Goal: Task Accomplishment & Management: Use online tool/utility

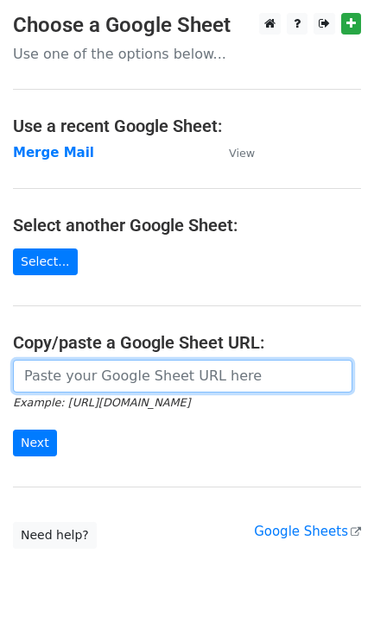
click at [76, 384] on input "url" at bounding box center [182, 376] width 339 height 33
type input "https://docs.google.com/spreadsheets/d/11jYTcRsmsh9apiVvTK3AMfs6NB3izxB6DW6Q8mE…"
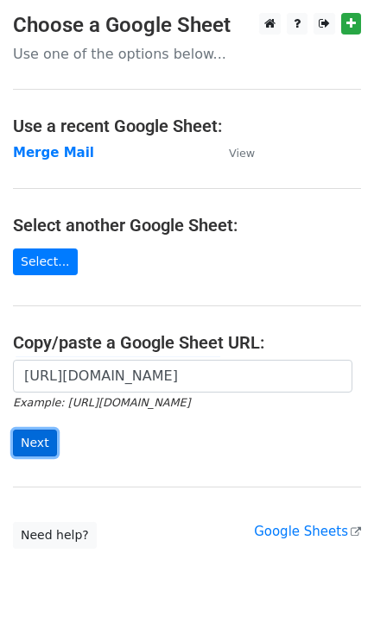
click at [24, 434] on input "Next" at bounding box center [35, 443] width 44 height 27
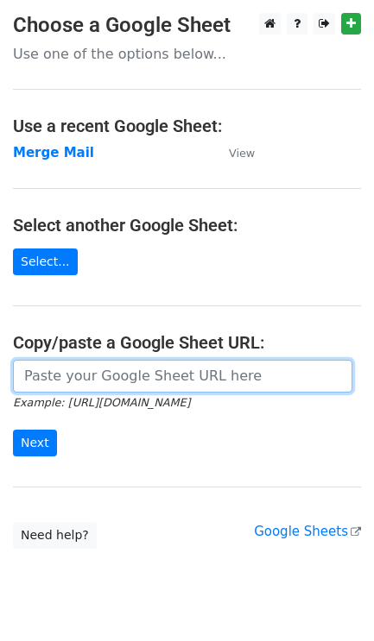
click at [28, 380] on input "url" at bounding box center [182, 376] width 339 height 33
click at [139, 383] on input "url" at bounding box center [182, 376] width 339 height 33
type input "https://docs.google.com/spreadsheets/d/11jYTcRsmsh9apiVvTK3AMfs6NB3izxB6DW6Q8mE…"
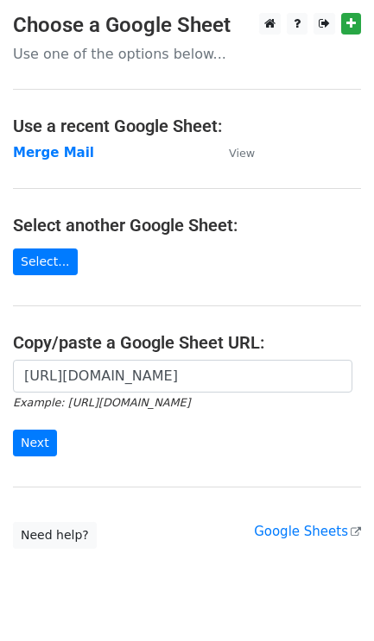
click at [0, 432] on div "https://docs.google.com/spreadsheets/d/11jYTcRsmsh9apiVvTK3AMfs6NB3izxB6DW6Q8mE…" at bounding box center [187, 417] width 374 height 114
click at [34, 448] on input "Next" at bounding box center [35, 443] width 44 height 27
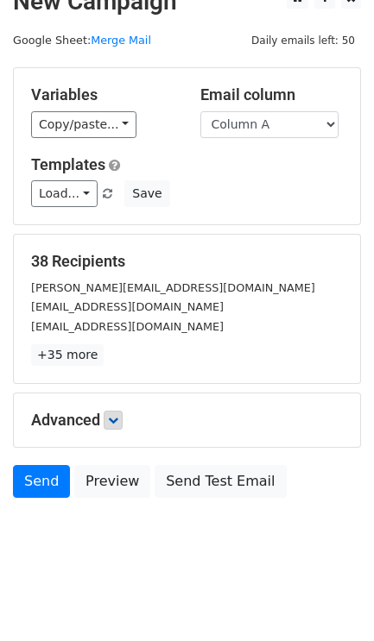
scroll to position [32, 0]
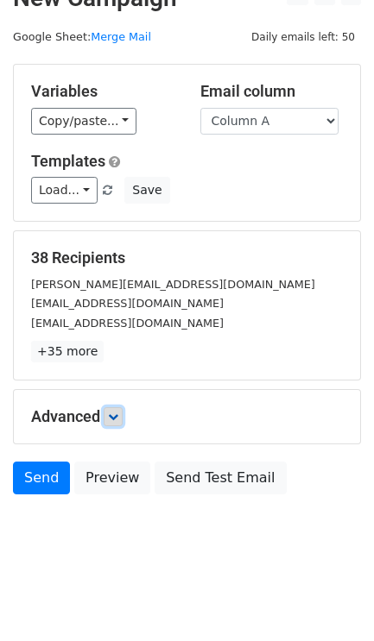
click at [122, 423] on link at bounding box center [113, 416] width 19 height 19
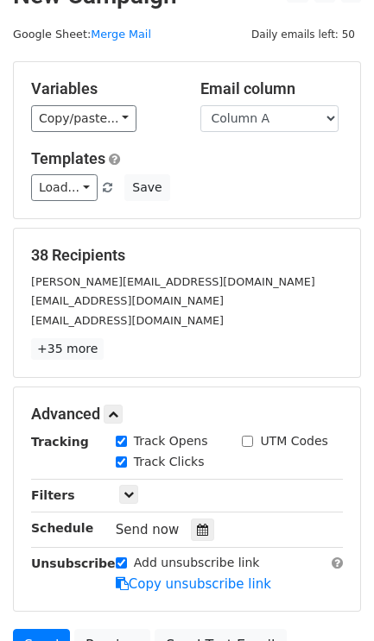
click at [198, 511] on div "Tracking Track Opens UTM Codes Track Clicks Filters Only include spreadsheet ro…" at bounding box center [186, 512] width 311 height 161
click at [208, 518] on div "Tracking Track Opens UTM Codes Track Clicks Filters Only include spreadsheet ro…" at bounding box center [186, 512] width 311 height 161
click at [191, 522] on div at bounding box center [202, 529] width 23 height 22
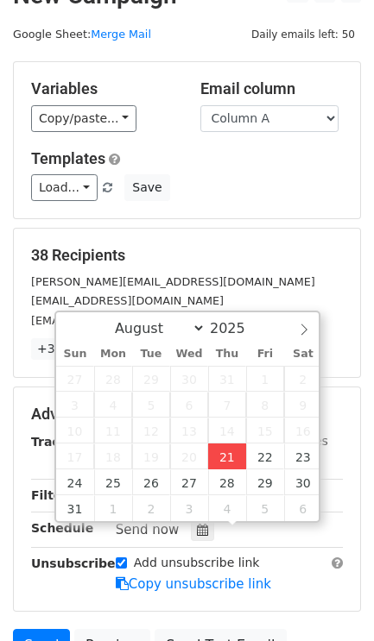
type input "2025-08-21 17:53"
type input "05"
type input "53"
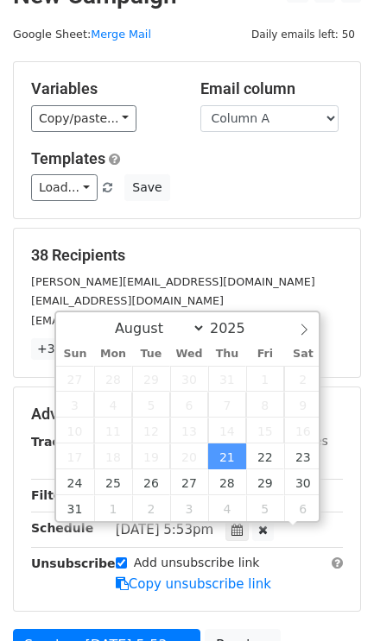
scroll to position [1, 0]
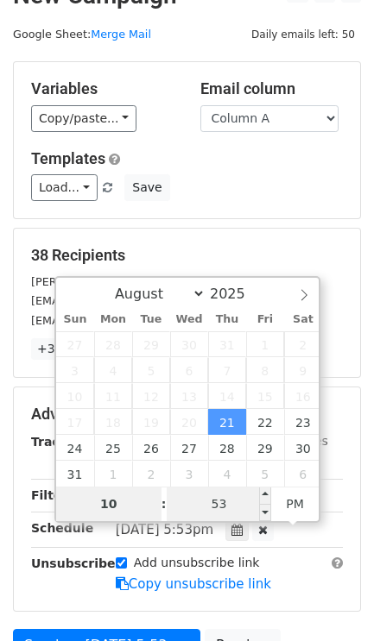
type input "10"
type input "2025-08-21 22:53"
click at [232, 492] on input "53" at bounding box center [218, 504] width 105 height 35
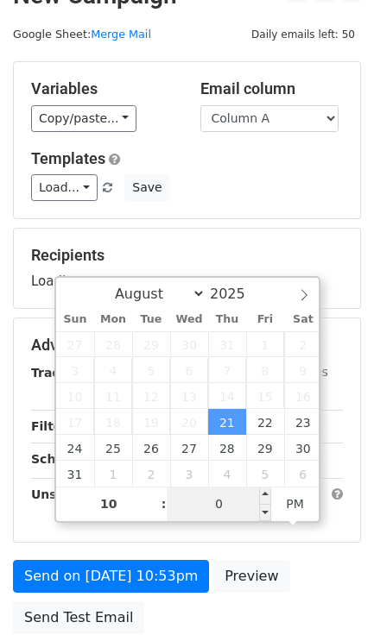
type input "00"
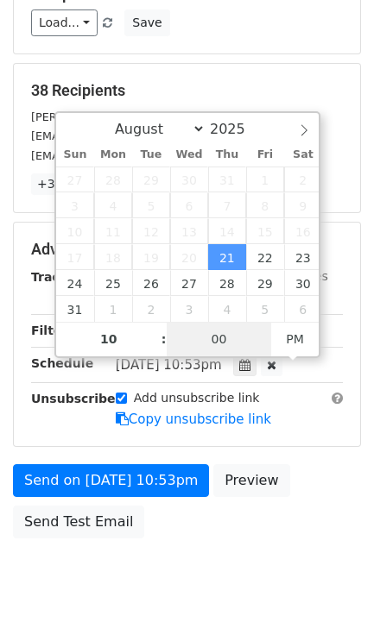
scroll to position [244, 0]
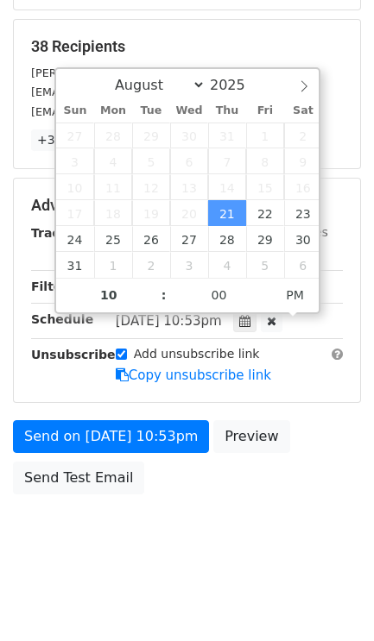
type input "2025-08-21 22:00"
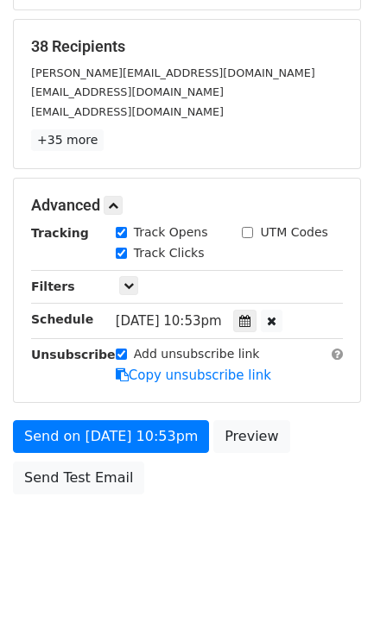
click at [286, 535] on body "New Campaign Daily emails left: 50 Google Sheet: Merge Mail Variables Copy/past…" at bounding box center [187, 172] width 374 height 800
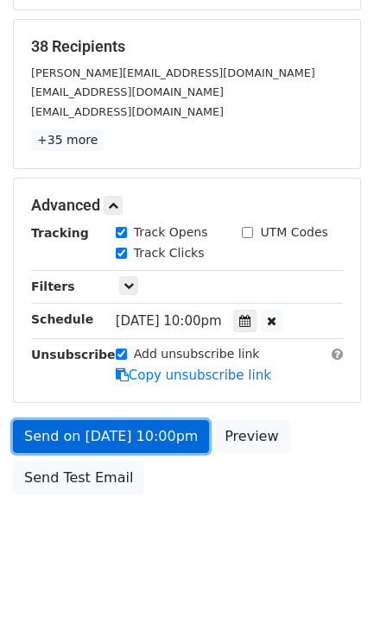
click at [132, 439] on link "Send on Aug 21 at 10:00pm" at bounding box center [111, 436] width 196 height 33
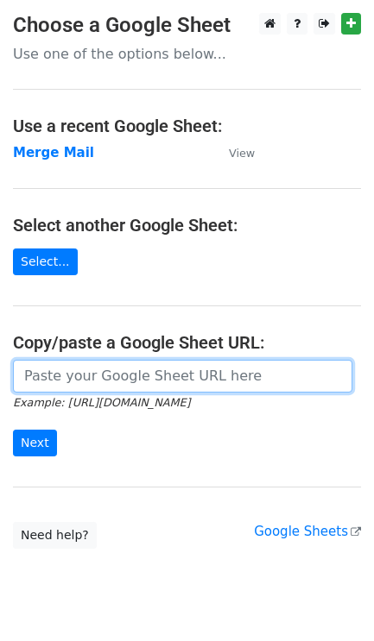
click at [224, 381] on input "url" at bounding box center [182, 376] width 339 height 33
type input "https://docs.google.com/spreadsheets/d/11jYTcRsmsh9apiVvTK3AMfs6NB3izxB6DW6Q8mE…"
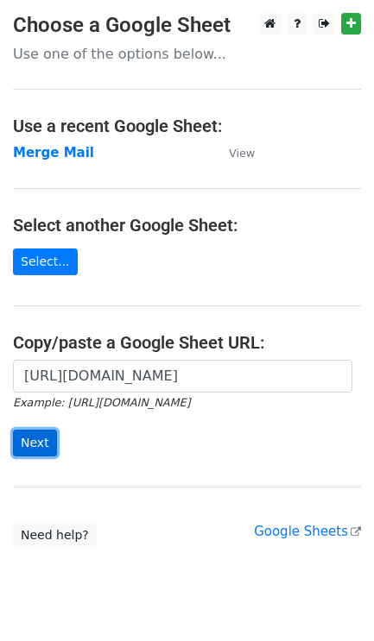
drag, startPoint x: 42, startPoint y: 436, endPoint x: 69, endPoint y: 436, distance: 26.7
click at [41, 436] on input "Next" at bounding box center [35, 443] width 44 height 27
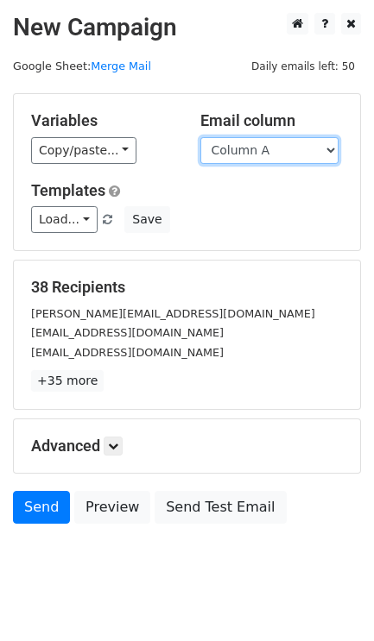
click at [277, 151] on select "Column A Column B Column C Column D Column E Column F Column G Column H Column …" at bounding box center [269, 150] width 138 height 27
select select "Column B"
click at [200, 137] on select "Column A Column B Column C Column D Column E Column F Column G Column H Column …" at bounding box center [269, 150] width 138 height 27
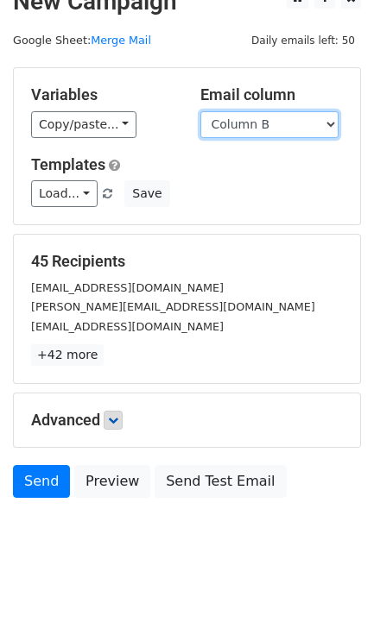
scroll to position [32, 0]
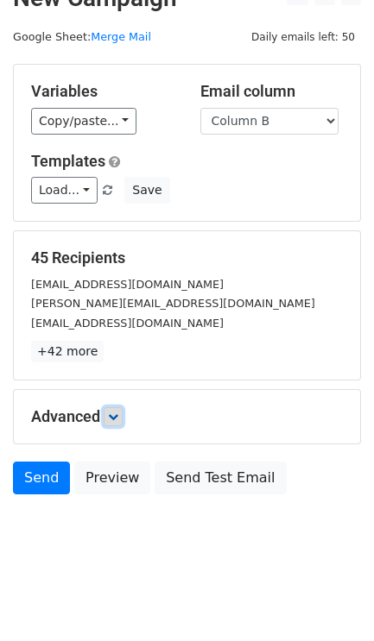
click at [116, 423] on link at bounding box center [113, 416] width 19 height 19
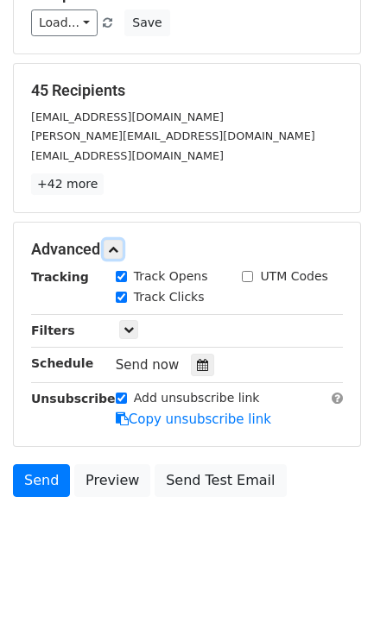
scroll to position [203, 0]
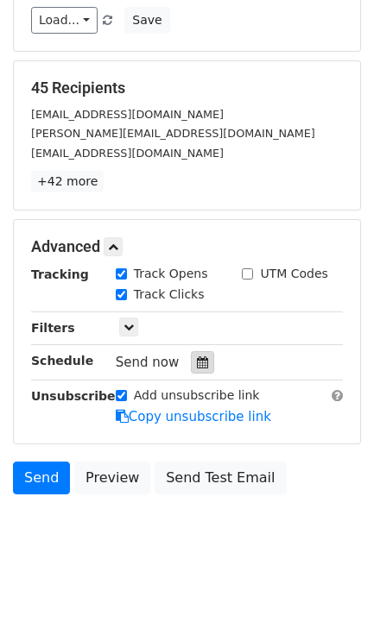
click at [197, 359] on icon at bounding box center [202, 362] width 11 height 12
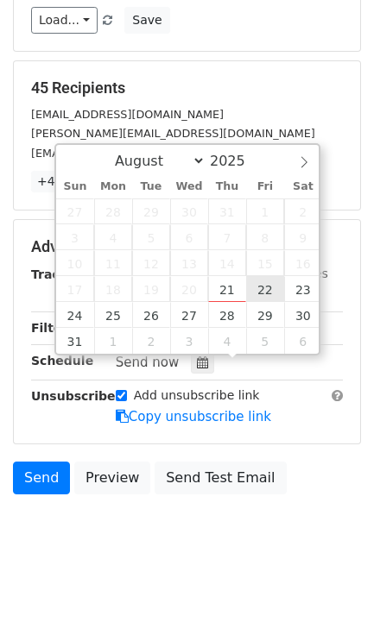
type input "2025-08-22 12:00"
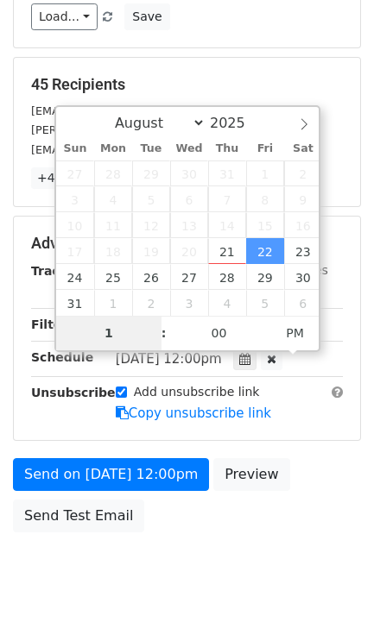
type input "10"
type input "2025-08-22 22:00"
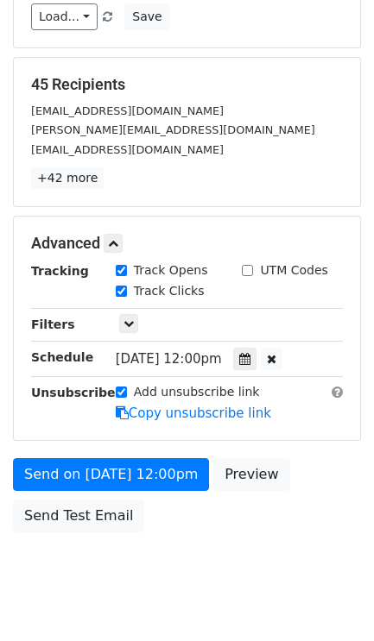
click at [179, 541] on div "Send on Aug 22 at 12:00pm Preview Send Test Email" at bounding box center [187, 499] width 374 height 83
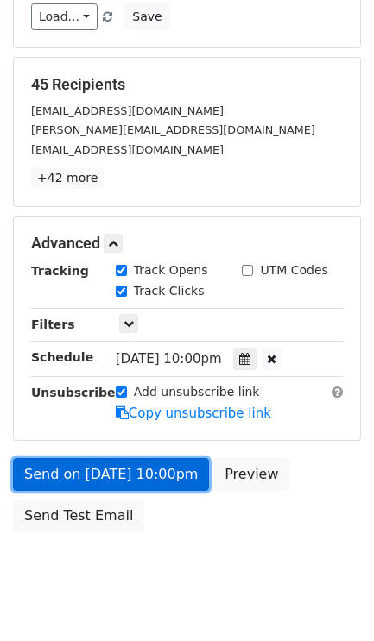
click at [106, 491] on link "Send on Aug 22 at 10:00pm" at bounding box center [111, 474] width 196 height 33
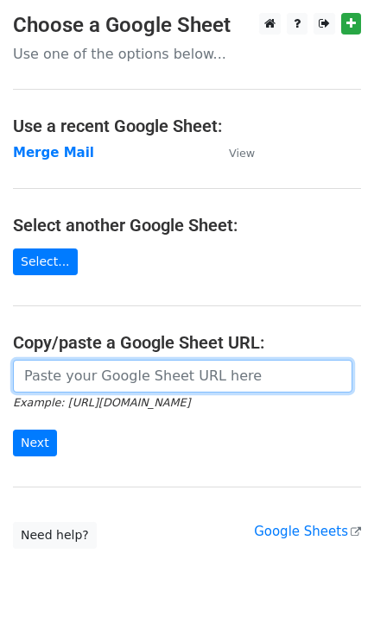
click at [178, 367] on input "url" at bounding box center [182, 376] width 339 height 33
type input "[URL][DOMAIN_NAME]"
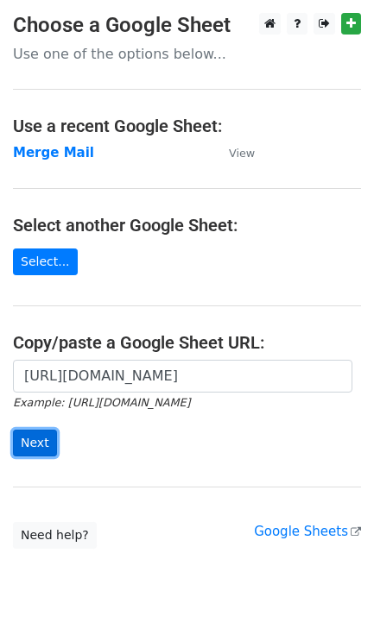
click at [38, 440] on input "Next" at bounding box center [35, 443] width 44 height 27
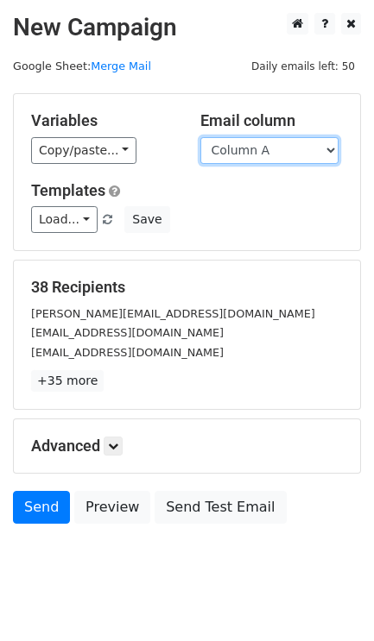
click at [293, 141] on select "Column A Column B Column C Column D Column E Column F Column G Column H Column …" at bounding box center [269, 150] width 138 height 27
select select "Column C"
click at [200, 137] on select "Column A Column B Column C Column D Column E Column F Column G Column H Column …" at bounding box center [269, 150] width 138 height 27
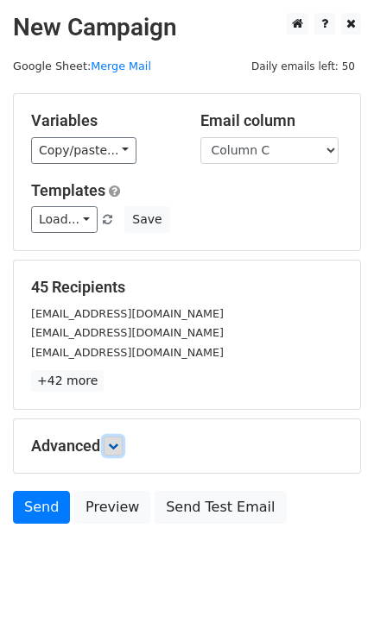
click at [122, 455] on link at bounding box center [113, 445] width 19 height 19
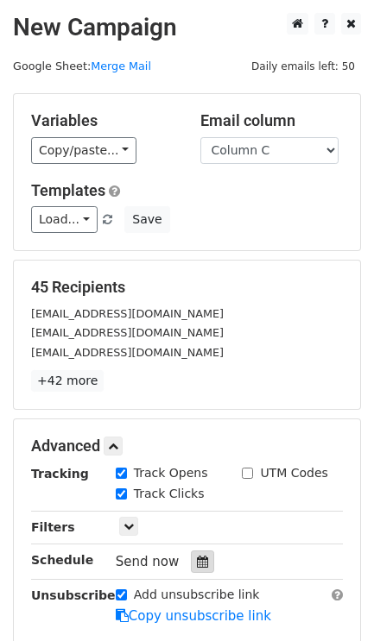
click at [201, 560] on div at bounding box center [202, 561] width 23 height 22
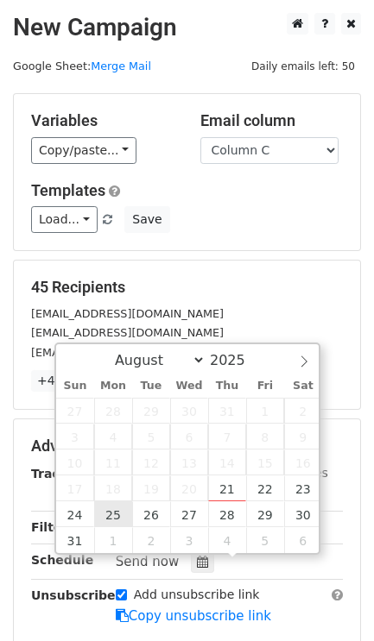
type input "[DATE] 12:00"
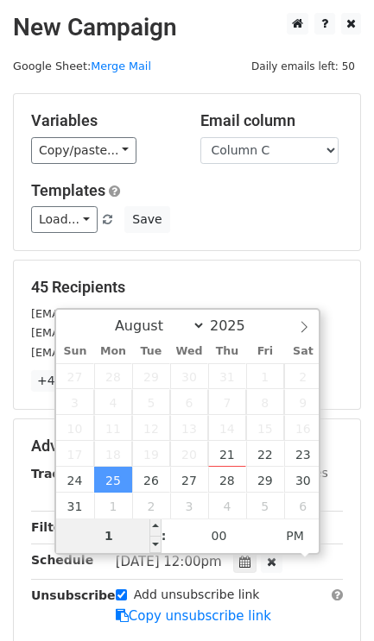
type input "10"
type input "[DATE] 22:00"
click at [280, 210] on div "Load... No templates saved Save" at bounding box center [186, 219] width 337 height 27
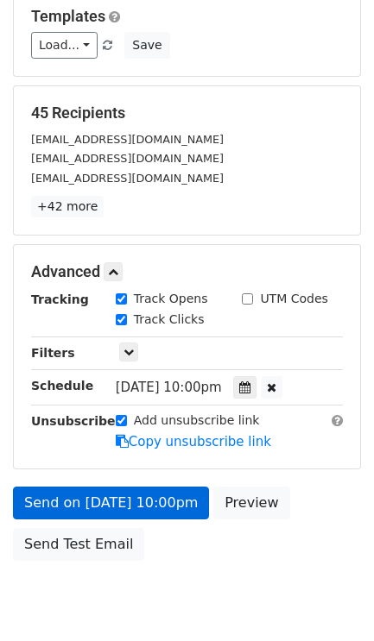
scroll to position [208, 0]
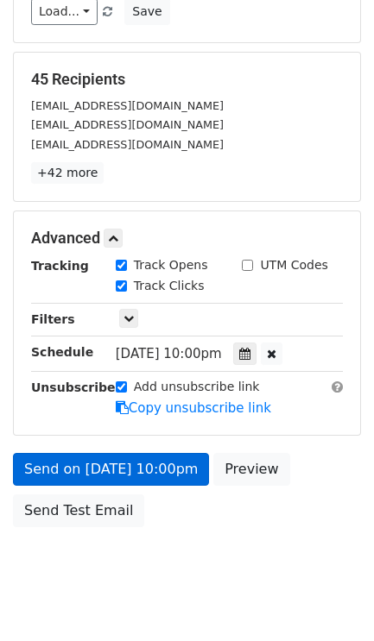
click at [122, 428] on div "Advanced Tracking Track Opens UTM Codes Track Clicks Filters Only include sprea…" at bounding box center [187, 322] width 346 height 223
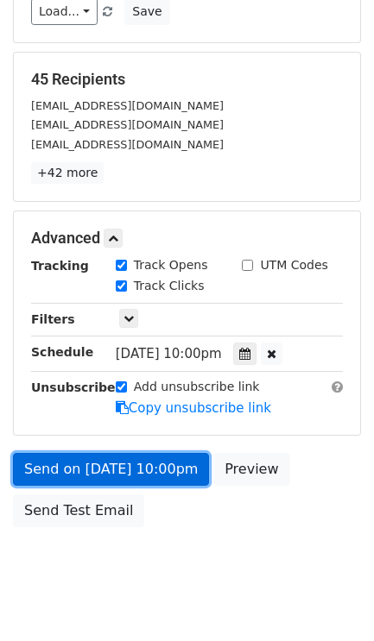
click at [113, 456] on link "Send on [DATE] 10:00pm" at bounding box center [111, 469] width 196 height 33
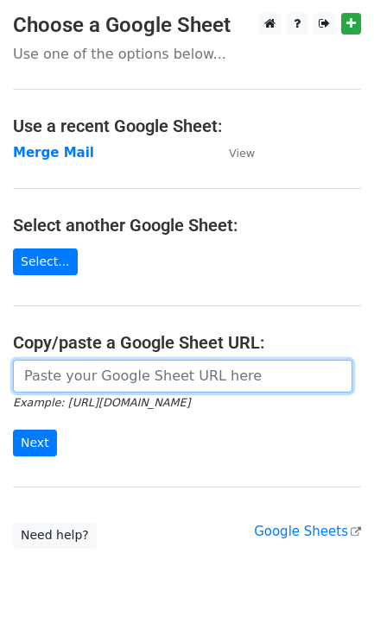
click at [186, 379] on input "url" at bounding box center [182, 376] width 339 height 33
type input "[URL][DOMAIN_NAME]"
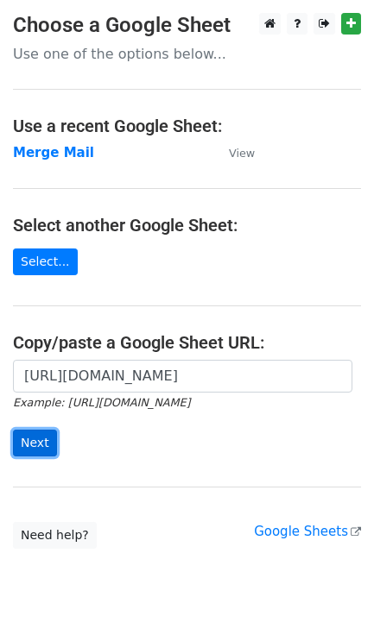
click at [31, 449] on input "Next" at bounding box center [35, 443] width 44 height 27
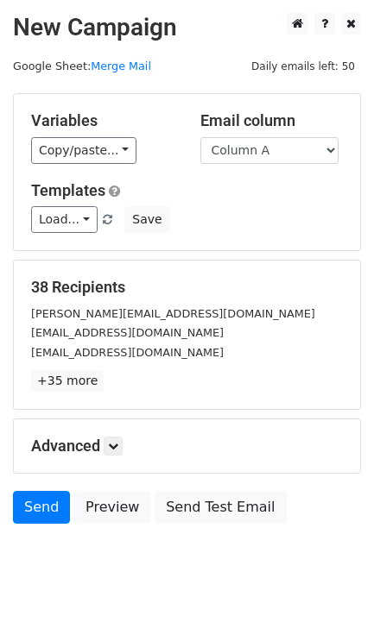
click at [258, 148] on select "Column A Column B Column C Column D Column E Column F Column G Column H Column …" at bounding box center [269, 150] width 138 height 27
click at [250, 154] on select "Column A Column B Column C Column D Column E Column F Column G Column H Column …" at bounding box center [269, 150] width 138 height 27
select select "Column D"
click at [200, 137] on select "Column A Column B Column C Column D Column E Column F Column G Column H Column …" at bounding box center [269, 150] width 138 height 27
click at [104, 452] on h5 "Advanced" at bounding box center [186, 445] width 311 height 19
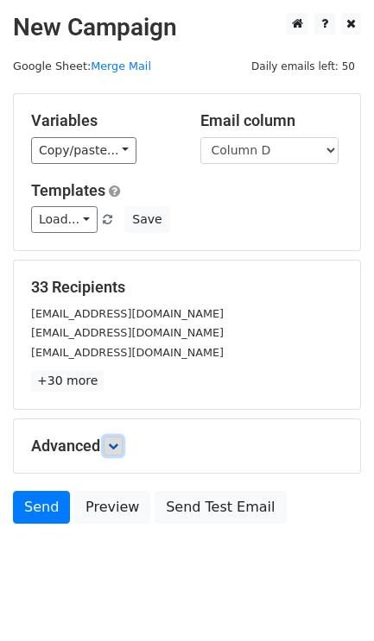
click at [118, 444] on icon at bounding box center [113, 446] width 10 height 10
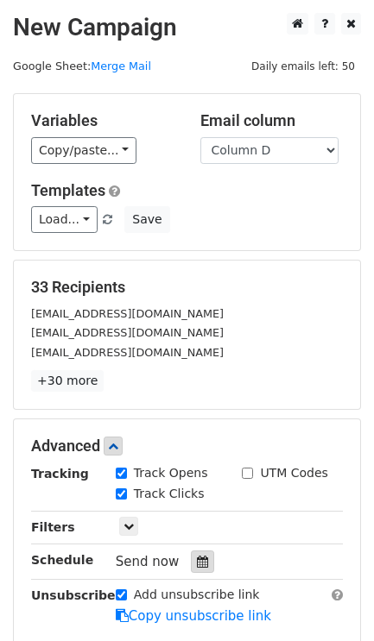
click at [199, 566] on div at bounding box center [202, 561] width 23 height 22
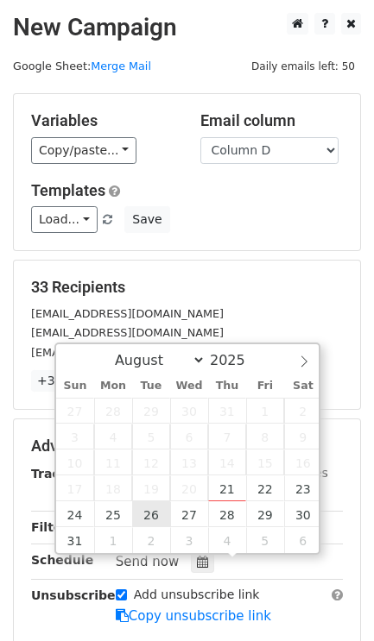
type input "2025-08-26 12:00"
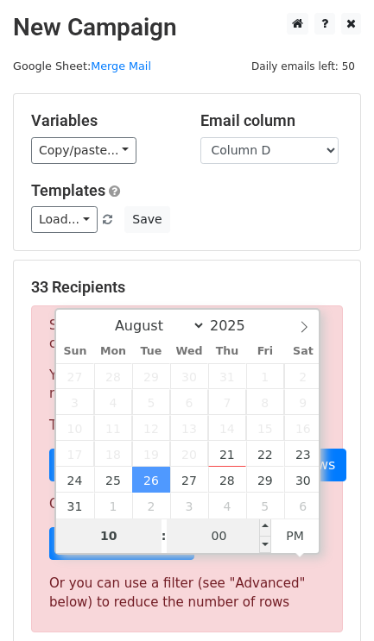
type input "10"
type input "2025-08-26 22:00"
click at [197, 530] on input "00" at bounding box center [218, 535] width 105 height 35
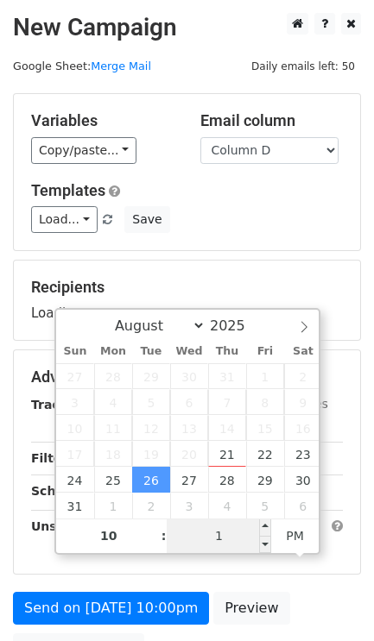
type input "10"
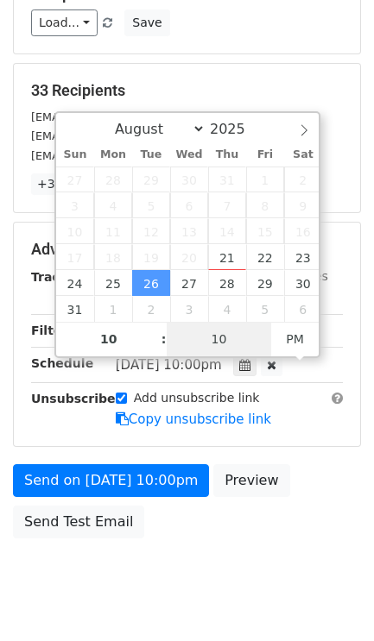
scroll to position [244, 0]
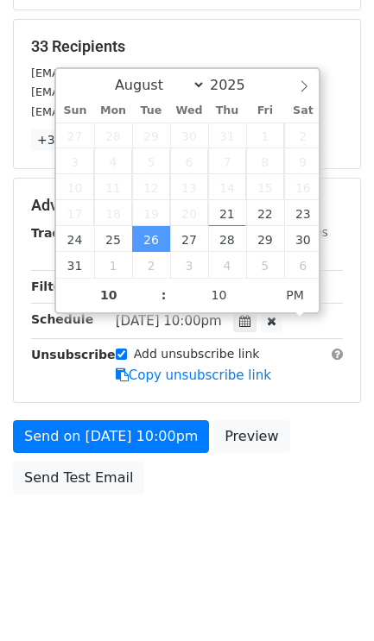
type input "2025-08-26 22:10"
click at [184, 506] on body "New Campaign Daily emails left: 50 Google Sheet: Merge Mail Variables Copy/past…" at bounding box center [187, 172] width 374 height 800
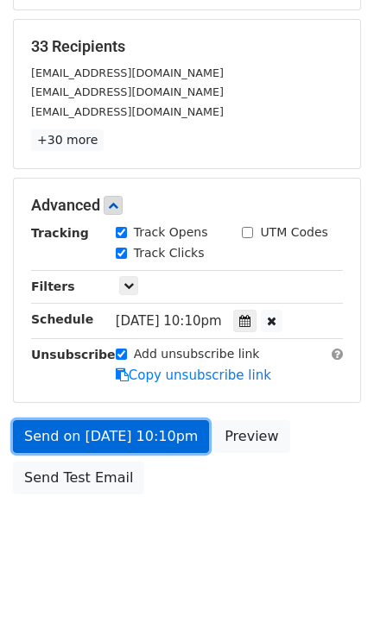
click at [164, 436] on link "Send on Aug 26 at 10:10pm" at bounding box center [111, 436] width 196 height 33
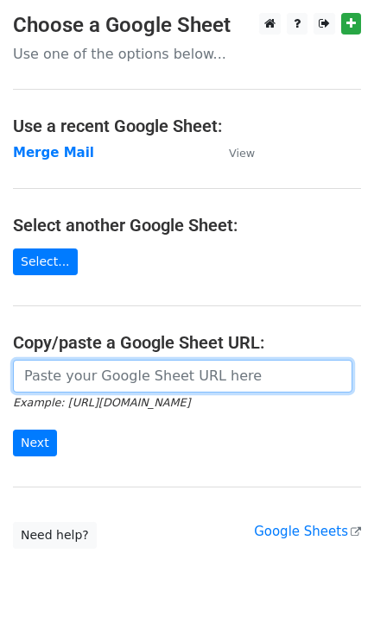
click at [231, 368] on input "url" at bounding box center [182, 376] width 339 height 33
type input "https://docs.google.com/spreadsheets/d/11jYTcRsmsh9apiVvTK3AMfs6NB3izxB6DW6Q8mE…"
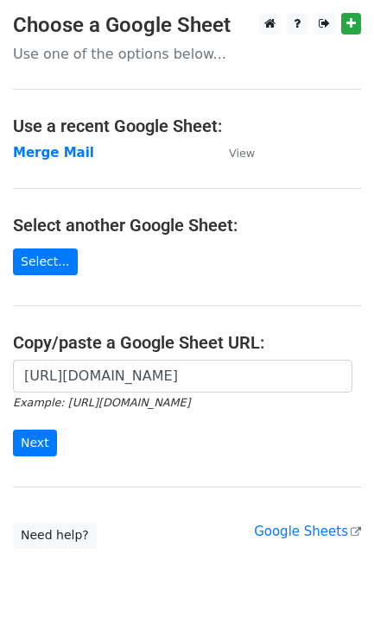
click at [8, 457] on div "https://docs.google.com/spreadsheets/d/11jYTcRsmsh9apiVvTK3AMfs6NB3izxB6DW6Q8mE…" at bounding box center [187, 417] width 374 height 114
drag, startPoint x: 29, startPoint y: 437, endPoint x: 18, endPoint y: 428, distance: 14.7
click at [23, 443] on input "Next" at bounding box center [35, 443] width 44 height 27
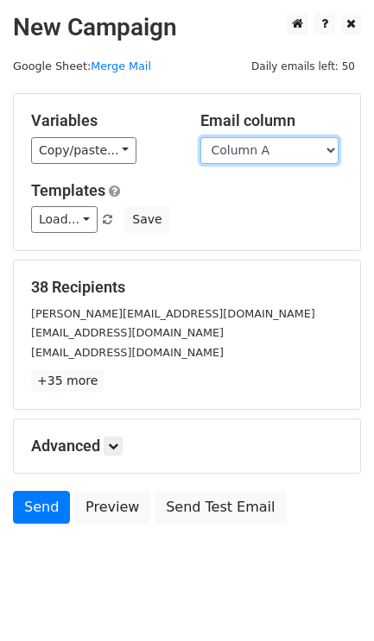
click at [287, 157] on select "Column A Column B Column C Column D Column E Column F Column G Column H Column …" at bounding box center [269, 150] width 138 height 27
select select "Column E"
click at [200, 137] on select "Column A Column B Column C Column D Column E Column F Column G Column H Column …" at bounding box center [269, 150] width 138 height 27
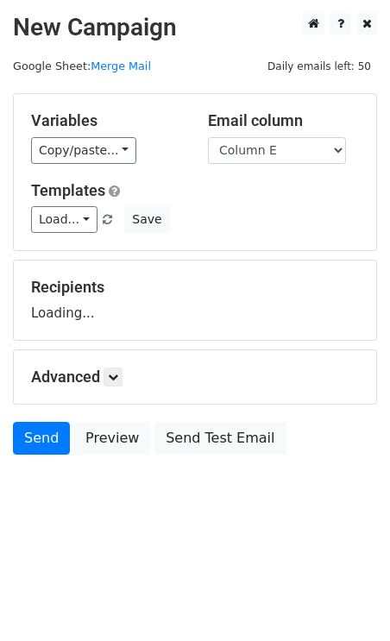
click at [119, 367] on form "Variables Copy/paste... {{Column A}} {{Column B}} {{Column C}} {{Column D}} {{C…" at bounding box center [195, 278] width 364 height 370
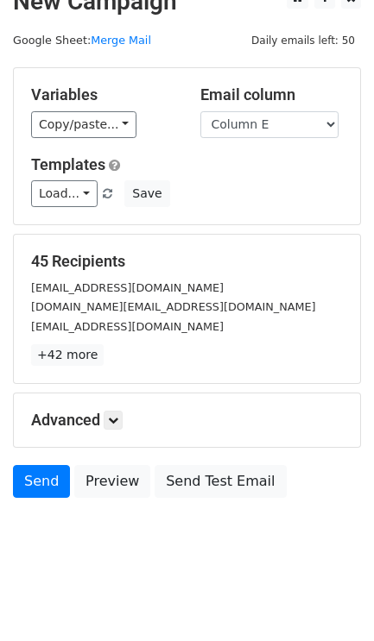
scroll to position [32, 0]
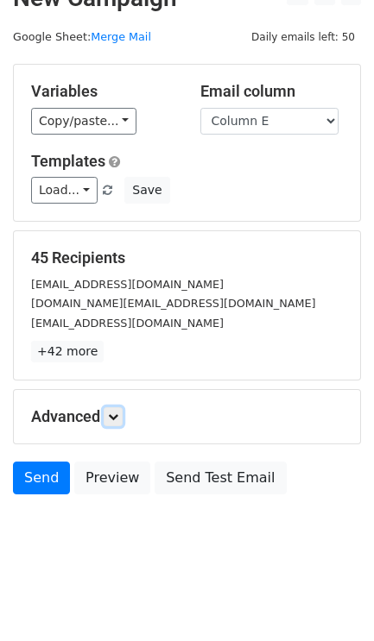
click at [110, 407] on link at bounding box center [113, 416] width 19 height 19
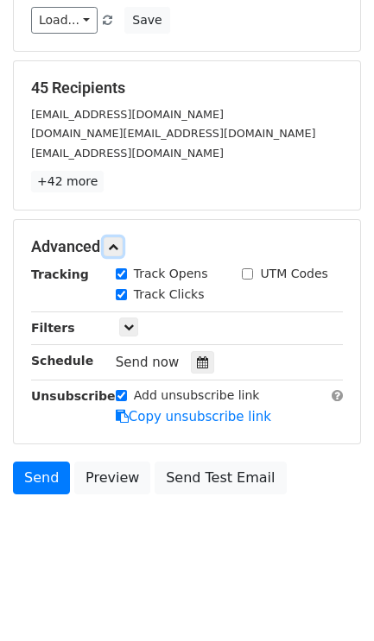
scroll to position [203, 0]
click at [201, 364] on div at bounding box center [202, 362] width 23 height 22
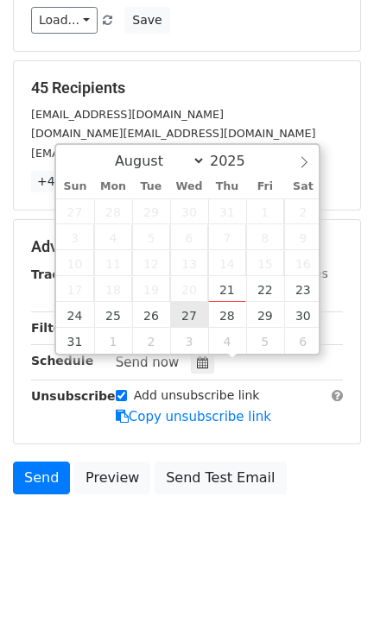
type input "2025-08-27 12:00"
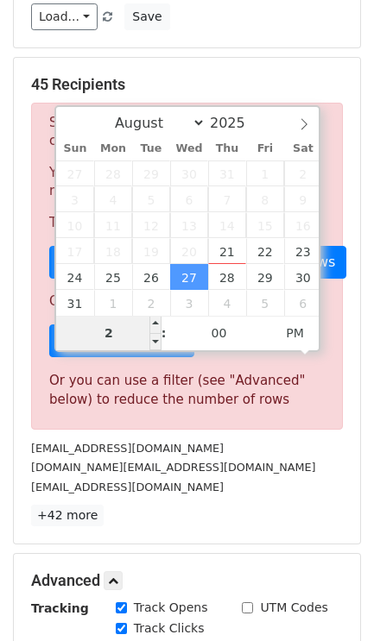
click at [98, 336] on input "2" at bounding box center [108, 333] width 105 height 35
type input "10"
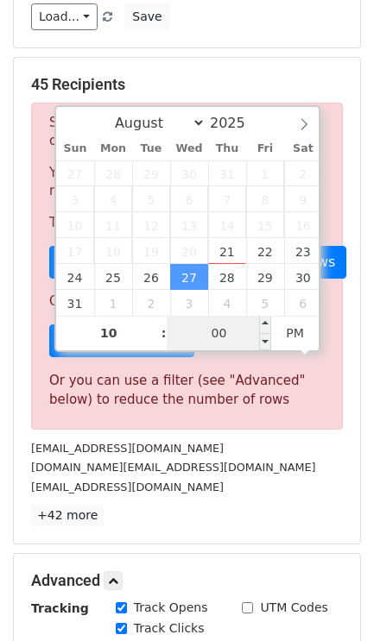
type input "2025-08-27 22:00"
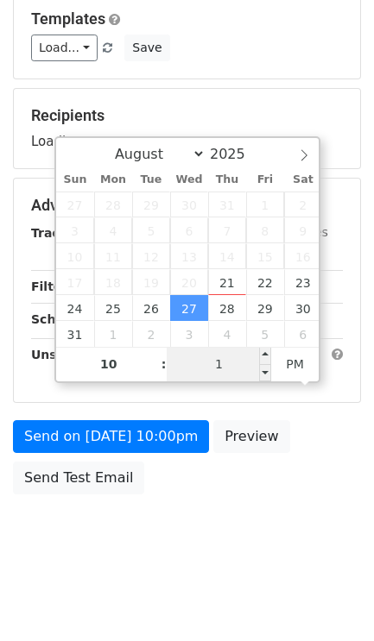
type input "11"
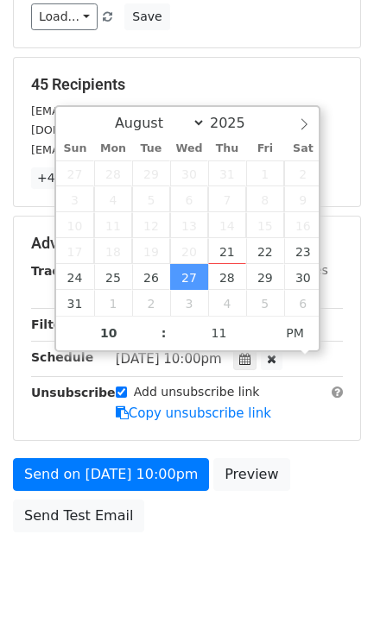
type input "2025-08-27 22:11"
click at [96, 436] on div "Advanced Tracking Track Opens UTM Codes Track Clicks Filters Only include sprea…" at bounding box center [187, 328] width 346 height 223
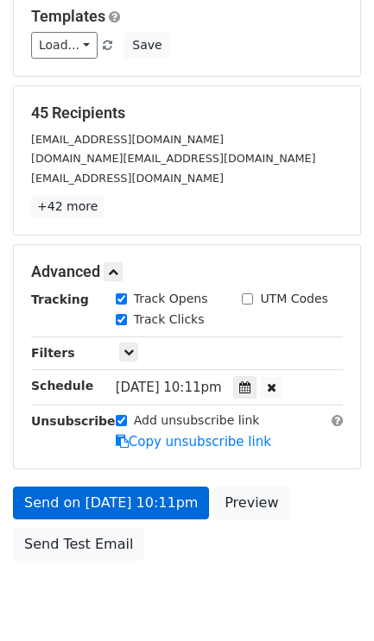
scroll to position [218, 0]
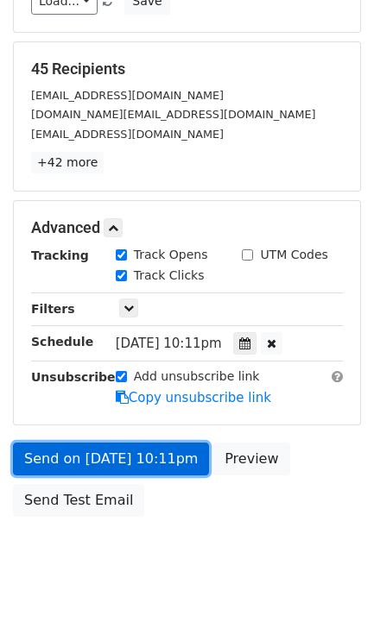
click at [107, 466] on link "Send on Aug 27 at 10:11pm" at bounding box center [111, 459] width 196 height 33
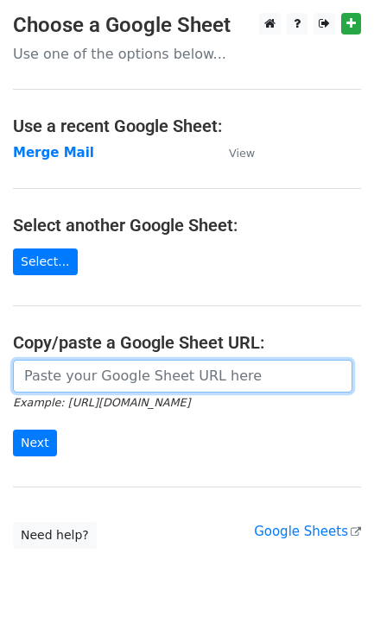
click at [115, 366] on input "url" at bounding box center [182, 376] width 339 height 33
click at [130, 376] on input "url" at bounding box center [182, 376] width 339 height 33
type input "[URL][DOMAIN_NAME]"
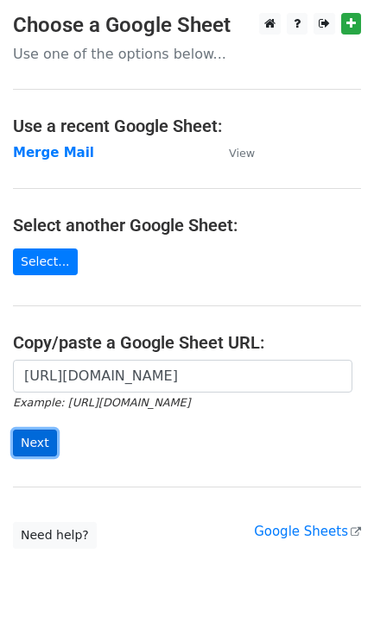
click at [22, 436] on input "Next" at bounding box center [35, 443] width 44 height 27
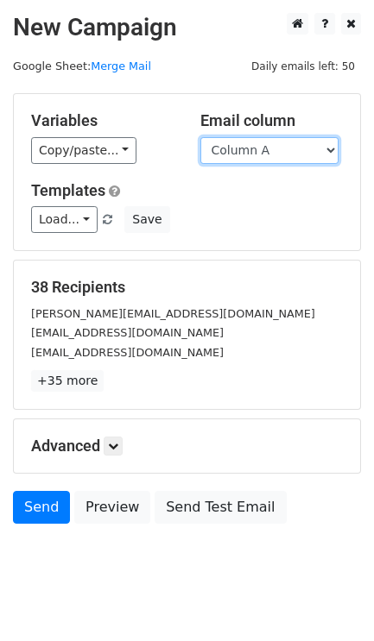
drag, startPoint x: 301, startPoint y: 150, endPoint x: 301, endPoint y: 163, distance: 12.9
click at [302, 143] on select "Column A Column B Column C Column D Column E Column F Column G Column H Column …" at bounding box center [269, 150] width 138 height 27
select select "Column F"
click at [200, 137] on select "Column A Column B Column C Column D Column E Column F Column G Column H Column …" at bounding box center [269, 150] width 138 height 27
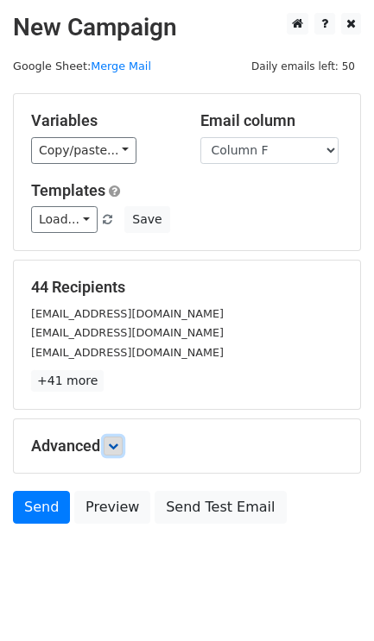
click at [115, 451] on icon at bounding box center [113, 446] width 10 height 10
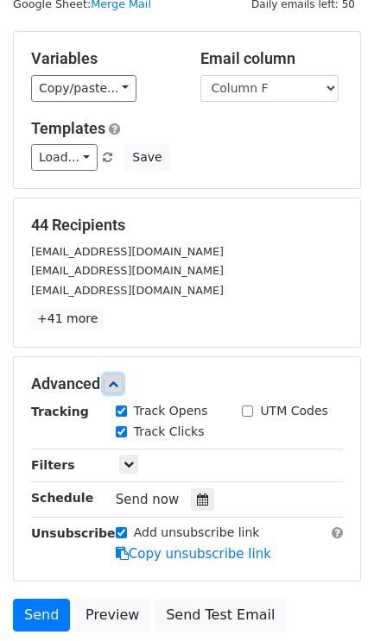
scroll to position [108, 0]
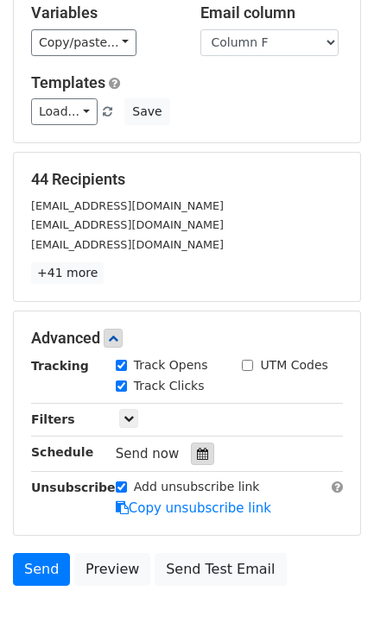
click at [197, 449] on div at bounding box center [202, 454] width 23 height 22
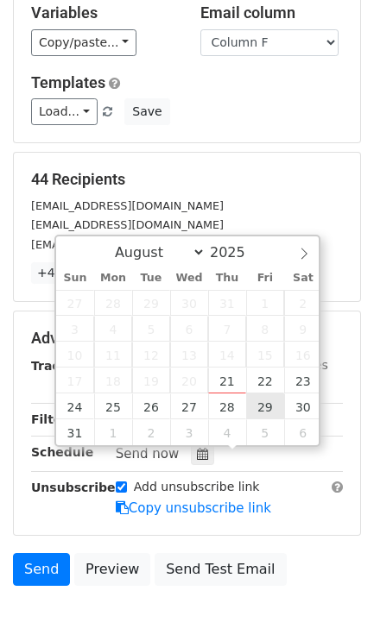
type input "[DATE] 12:00"
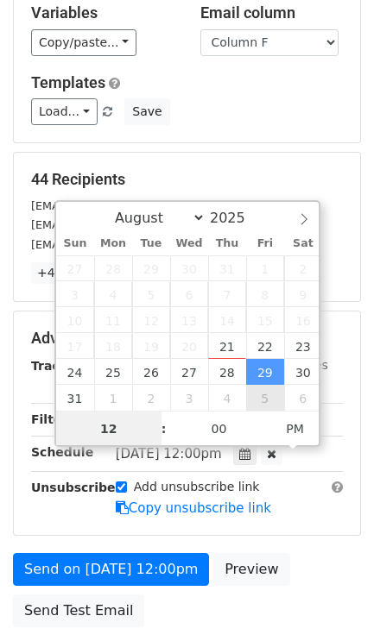
scroll to position [1, 0]
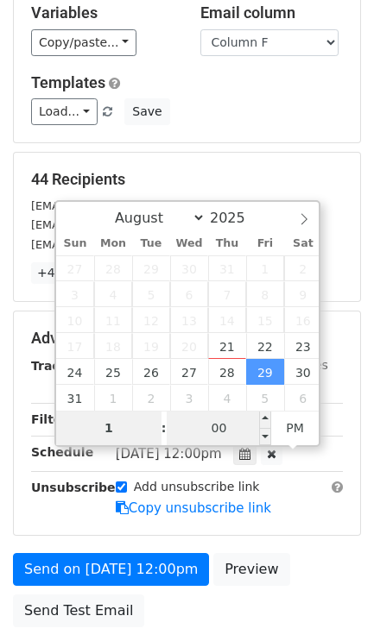
type input "10"
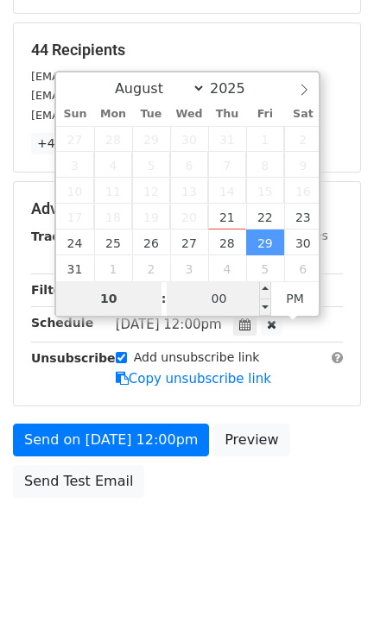
scroll to position [244, 0]
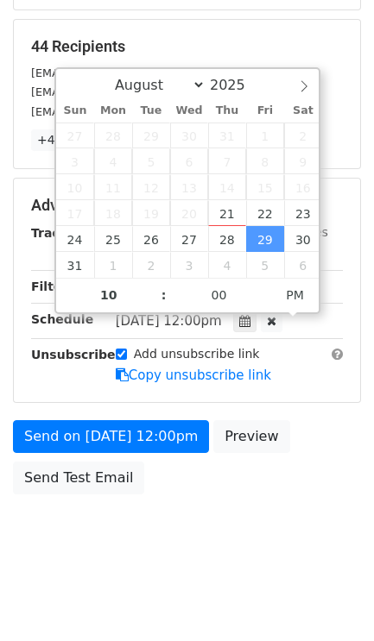
type input "[DATE] 22:00"
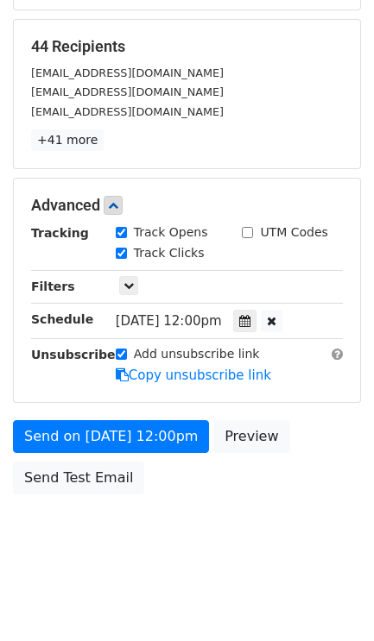
click at [154, 496] on div "Send on [DATE] 12:00pm Preview Send Test Email" at bounding box center [187, 461] width 374 height 83
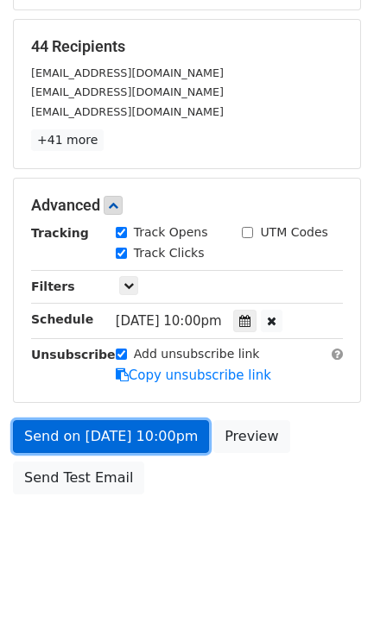
click at [168, 431] on link "Send on [DATE] 10:00pm" at bounding box center [111, 436] width 196 height 33
